Goal: Navigation & Orientation: Find specific page/section

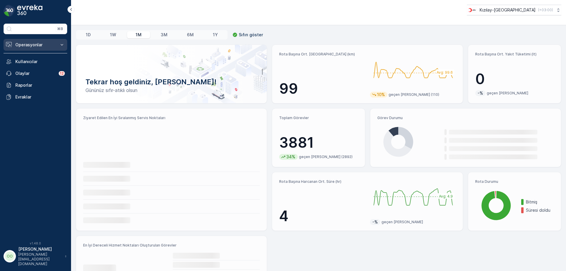
click at [32, 43] on p "Operasyonlar" at bounding box center [35, 45] width 40 height 6
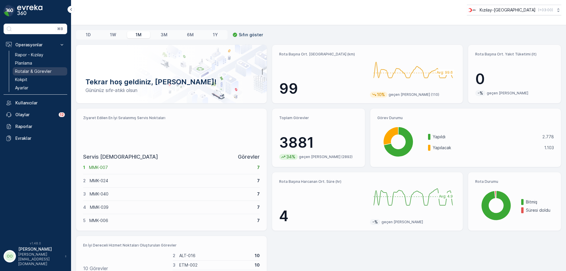
click at [36, 70] on p "Rotalar & Görevler" at bounding box center [33, 71] width 37 height 6
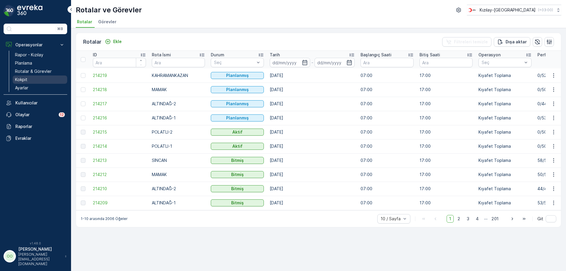
click at [29, 81] on link "Kokpit" at bounding box center [40, 79] width 54 height 8
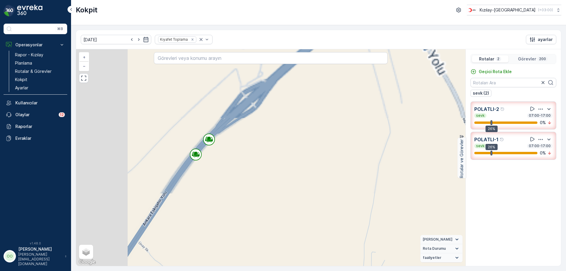
drag, startPoint x: 147, startPoint y: 82, endPoint x: 221, endPoint y: 173, distance: 117.1
click at [221, 173] on div "2 2 2 2 2 2 2 2 2 2 2 2 2 2 2 2 2 2 2 2 2 2 2 2 2 2 2 2 2 2 2 2 2 2 2 2 2 2 2 2…" at bounding box center [270, 157] width 389 height 216
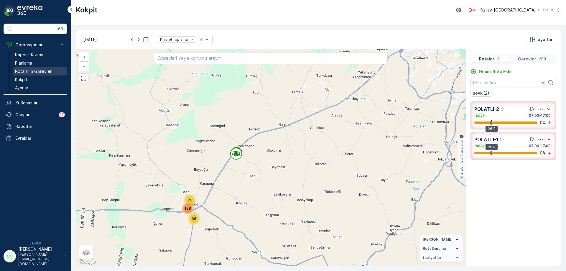
click at [34, 73] on p "Rotalar & Görevler" at bounding box center [33, 71] width 37 height 6
